Goal: Find specific page/section: Find specific page/section

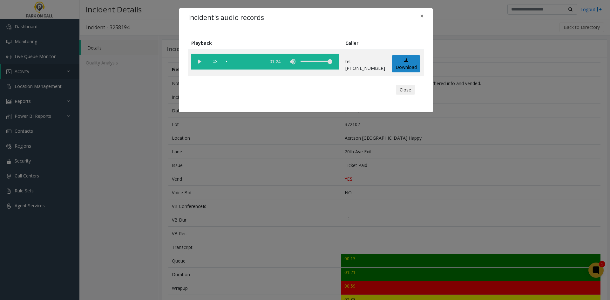
scroll to position [199, 0]
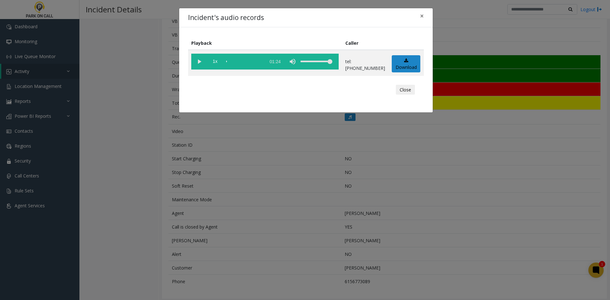
click at [116, 88] on div "Incident's audio records × Playback Caller 1x 01:24 tel:[PHONE_NUMBER] Download…" at bounding box center [305, 150] width 610 height 300
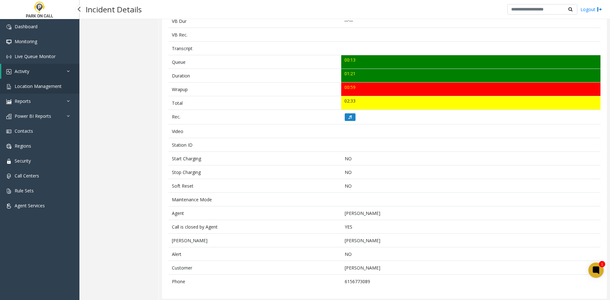
click at [35, 86] on span "Location Management" at bounding box center [38, 86] width 47 height 6
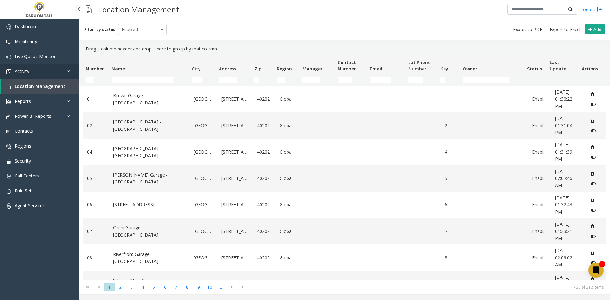
click at [39, 72] on link "Activity" at bounding box center [39, 71] width 79 height 15
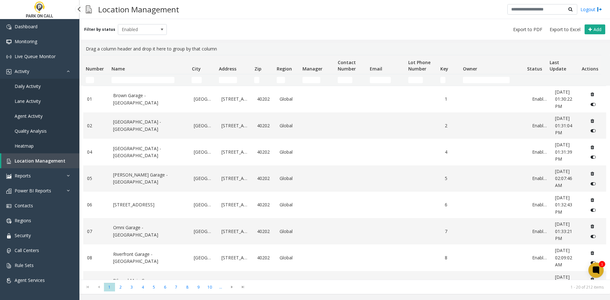
click at [33, 86] on span "Daily Activity" at bounding box center [28, 86] width 26 height 6
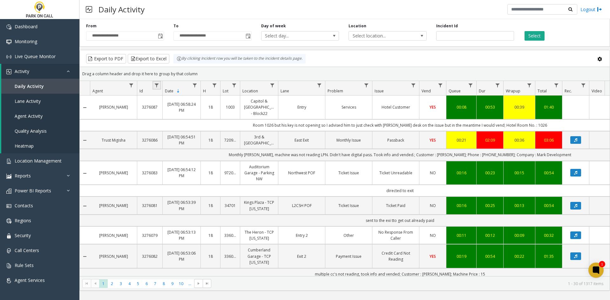
click at [161, 86] on link "Data table" at bounding box center [157, 85] width 9 height 9
click at [601, 56] on button at bounding box center [600, 58] width 13 height 13
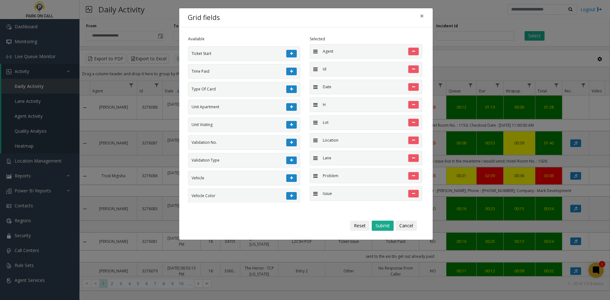
scroll to position [1732, 0]
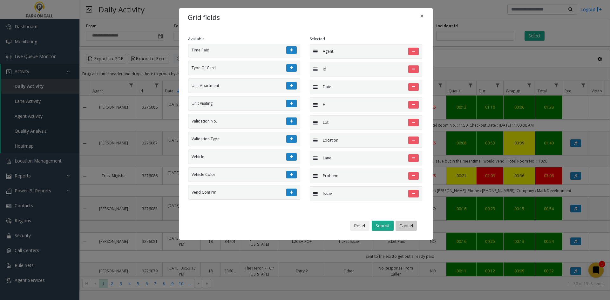
click at [406, 227] on button "Cancel" at bounding box center [406, 226] width 21 height 10
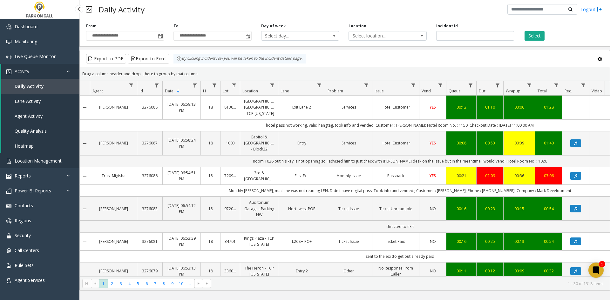
click at [47, 162] on span "Location Management" at bounding box center [38, 161] width 47 height 6
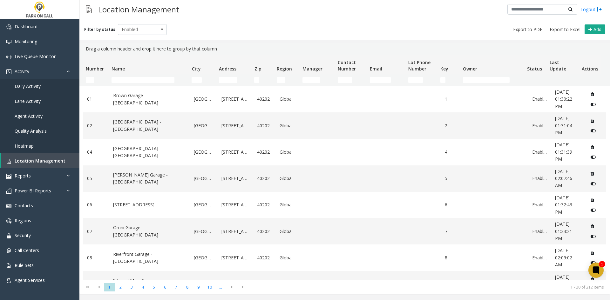
click at [134, 84] on td "Name Filter" at bounding box center [149, 79] width 80 height 11
click at [133, 81] on input "Name Filter" at bounding box center [143, 80] width 63 height 6
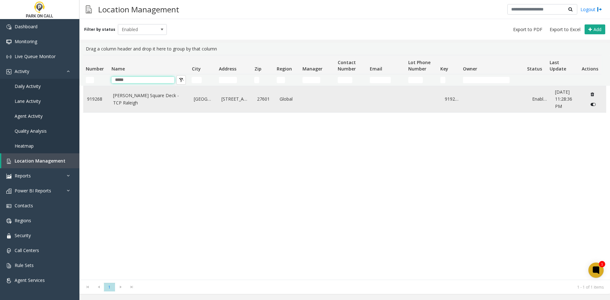
type input "*****"
click at [126, 98] on link "[PERSON_NAME] Square Deck - TCP Raleigh" at bounding box center [149, 99] width 73 height 14
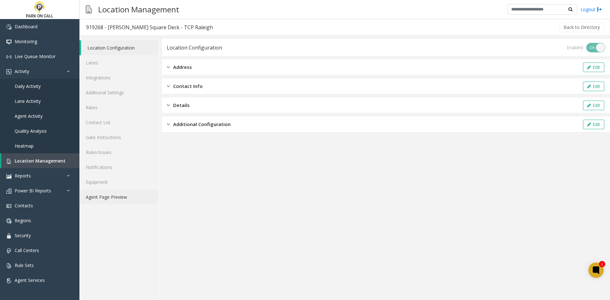
click at [109, 203] on link "Agent Page Preview" at bounding box center [118, 197] width 79 height 15
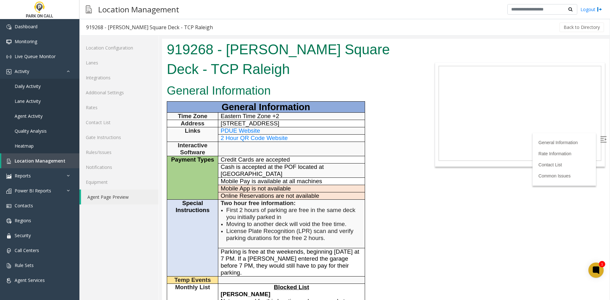
click at [93, 31] on div "919268 - [PERSON_NAME] Square Deck - TCP Raleigh" at bounding box center [149, 27] width 127 height 8
click at [92, 30] on div "919268 - [PERSON_NAME] Square Deck - TCP Raleigh" at bounding box center [149, 27] width 127 height 8
copy div "919268"
